Goal: Task Accomplishment & Management: Manage account settings

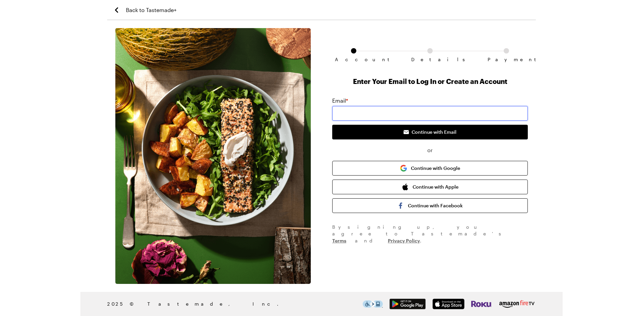
click at [357, 119] on input "email" at bounding box center [430, 113] width 196 height 15
type input "[EMAIL_ADDRESS][DOMAIN_NAME]"
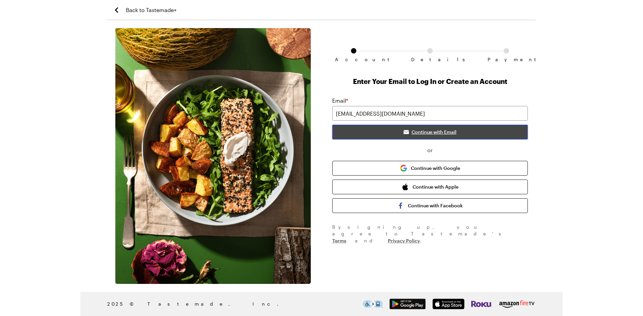
click at [421, 130] on span "Continue with Email" at bounding box center [434, 132] width 45 height 7
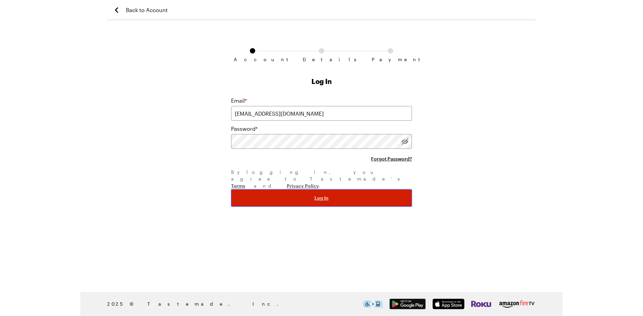
click at [320, 195] on span "Log In" at bounding box center [321, 198] width 14 height 7
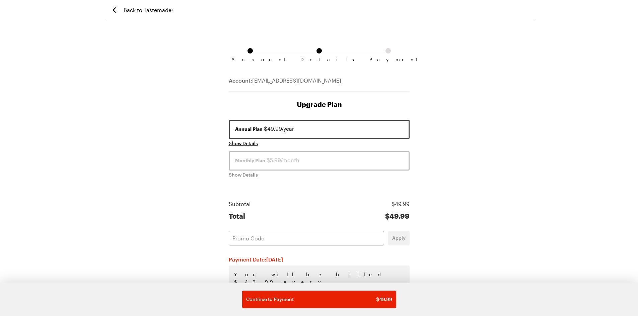
click at [146, 6] on span "Back to Tastemade+" at bounding box center [149, 10] width 51 height 8
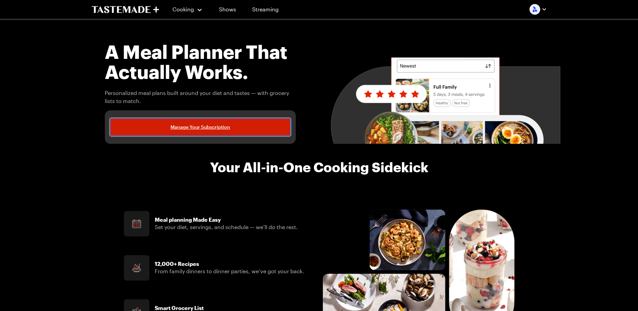
click at [203, 123] on link "Manage Your Subscription" at bounding box center [200, 127] width 181 height 17
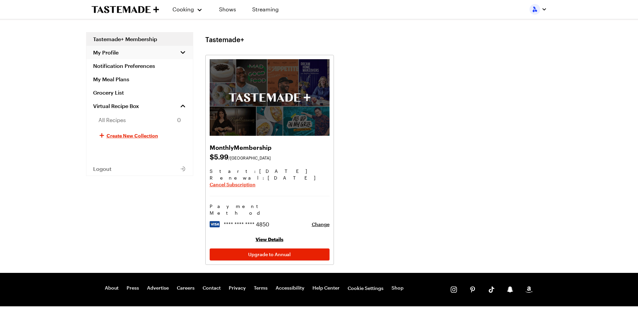
click at [134, 50] on button "My Profile" at bounding box center [139, 52] width 107 height 13
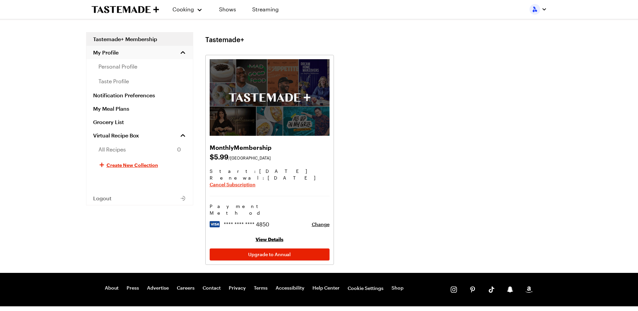
click at [134, 50] on button "My Profile" at bounding box center [139, 52] width 107 height 13
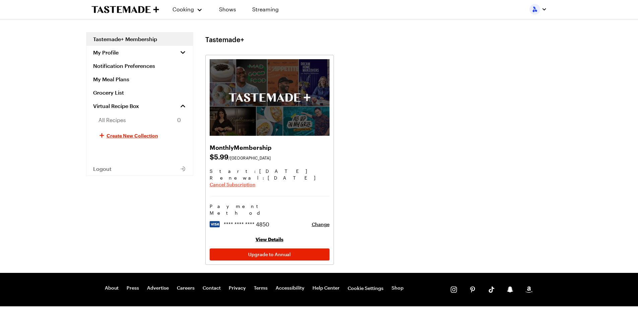
click at [237, 184] on span "Cancel Subscription" at bounding box center [233, 185] width 46 height 7
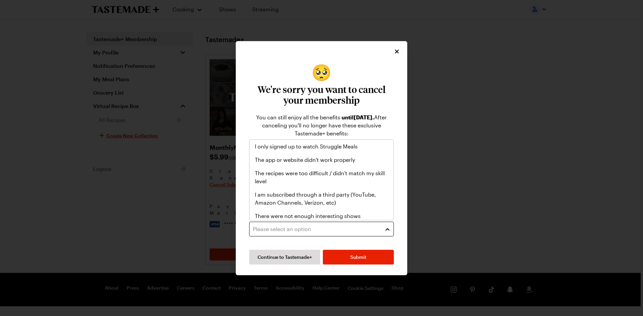
click at [386, 230] on button "Please select an option" at bounding box center [321, 229] width 145 height 15
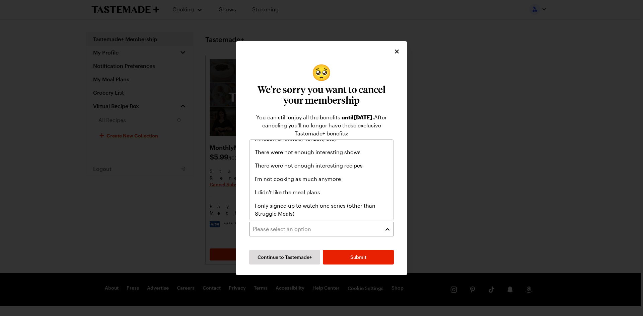
scroll to position [77, 0]
click at [311, 212] on div "Other" at bounding box center [321, 214] width 133 height 8
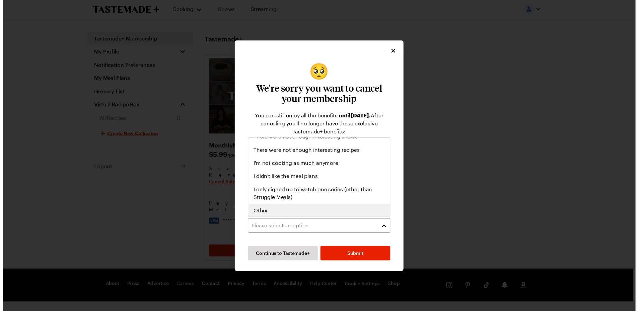
scroll to position [78, 0]
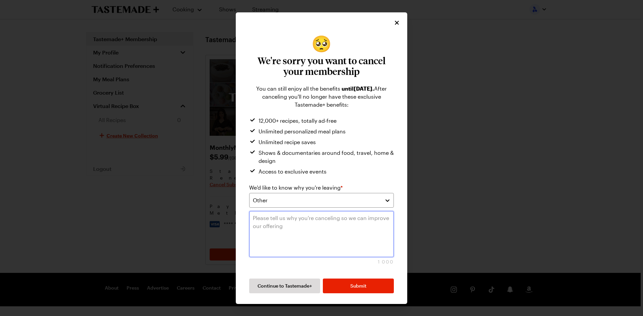
click at [257, 221] on textarea at bounding box center [321, 234] width 145 height 46
click at [261, 212] on textarea at bounding box center [321, 234] width 145 height 46
type textarea "Received free subscription. No longer interested."
click at [355, 285] on span "Submit" at bounding box center [358, 286] width 16 height 7
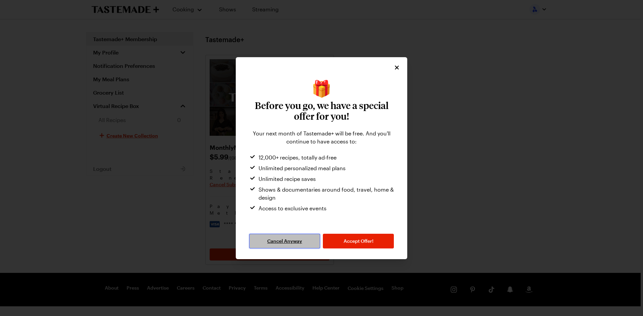
click at [286, 241] on span "Cancel Anyway" at bounding box center [284, 241] width 35 height 7
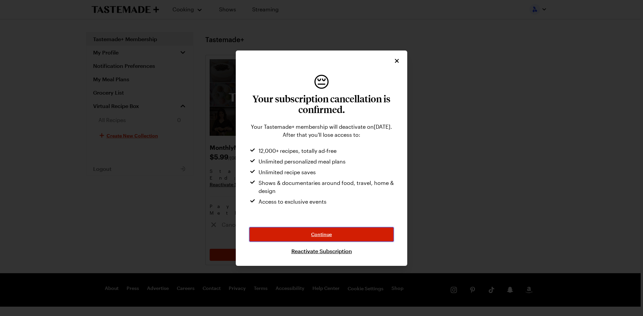
click at [326, 233] on span "Continue" at bounding box center [321, 234] width 21 height 7
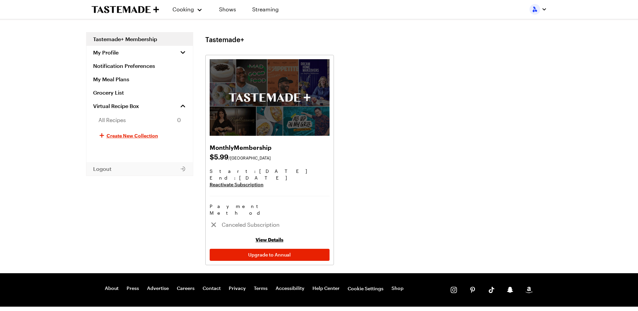
click at [131, 167] on button "Logout" at bounding box center [139, 168] width 107 height 13
